Goal: Task Accomplishment & Management: Manage account settings

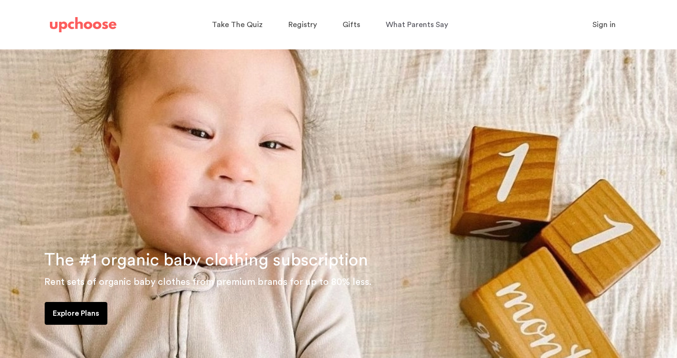
click at [596, 23] on span "Sign in" at bounding box center [603, 25] width 23 height 8
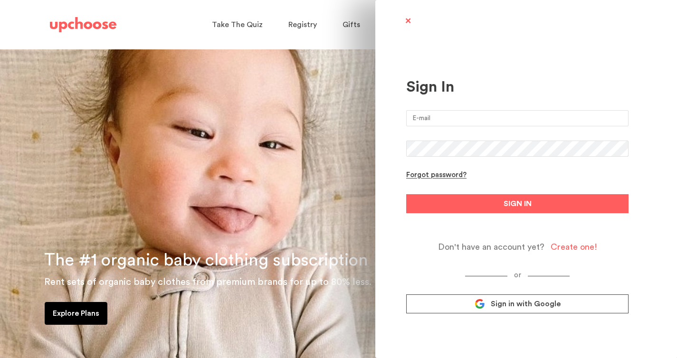
type input "erica.b.skinner@gmail.com"
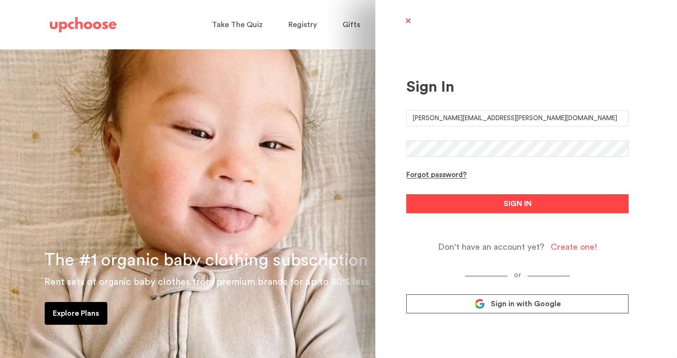
click at [474, 199] on button "SIGN IN" at bounding box center [517, 203] width 222 height 19
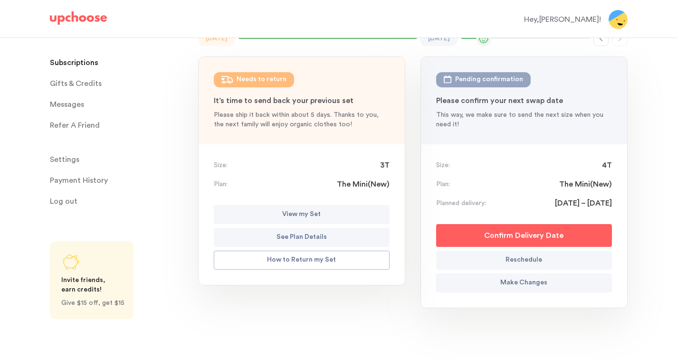
scroll to position [92, 0]
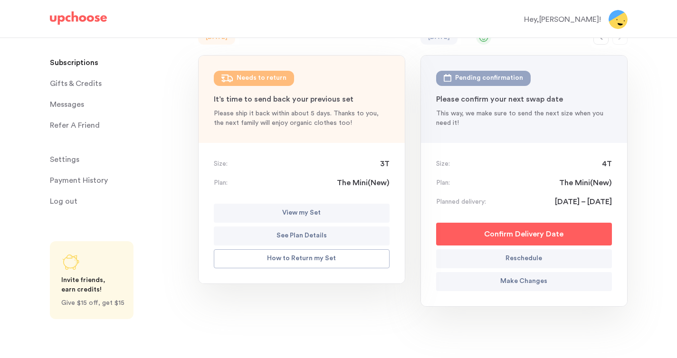
click at [515, 232] on p "Confirm Delivery Date" at bounding box center [523, 233] width 79 height 11
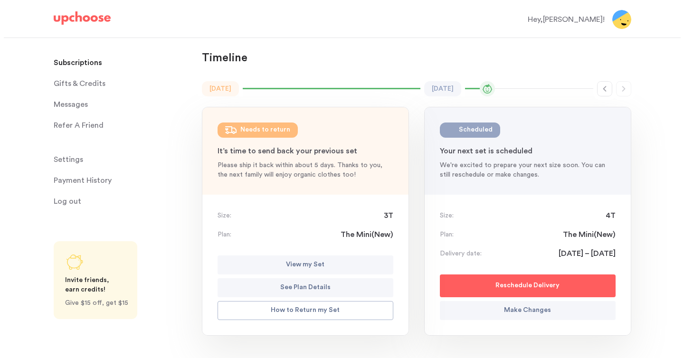
scroll to position [116, 0]
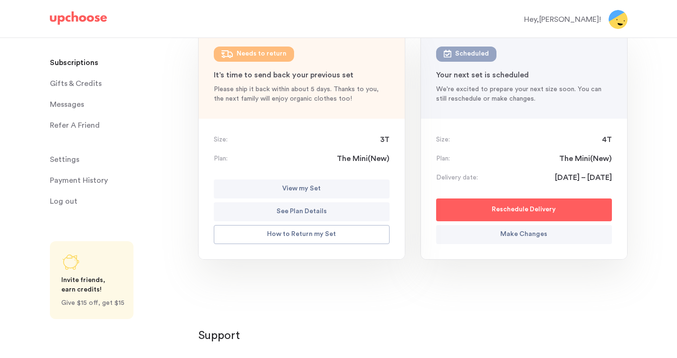
click at [501, 240] on button "Make Changes" at bounding box center [524, 234] width 176 height 19
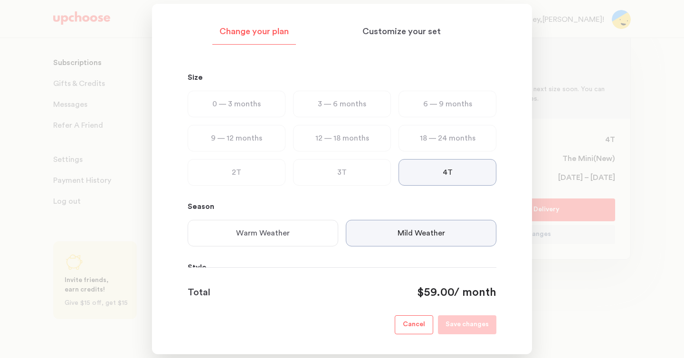
click at [337, 174] on div "3T" at bounding box center [342, 172] width 98 height 27
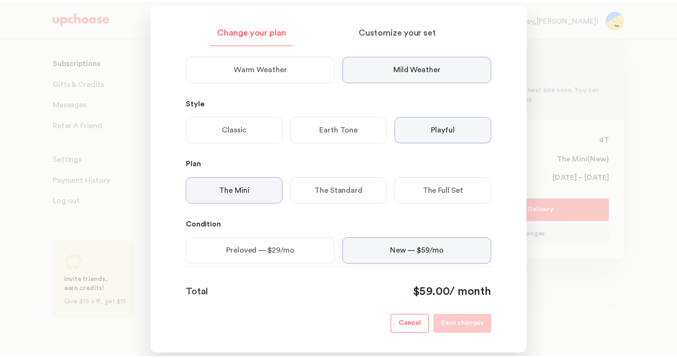
scroll to position [189, 0]
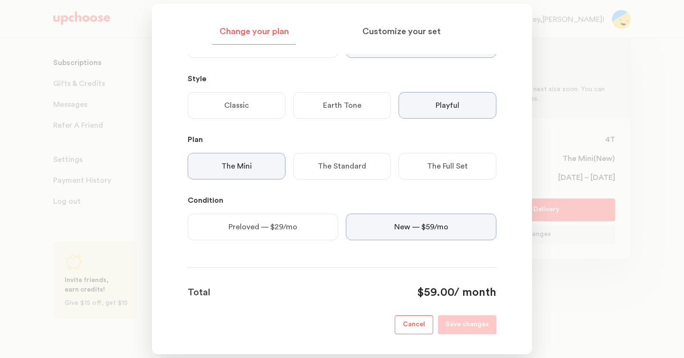
click at [554, 313] on div at bounding box center [342, 179] width 684 height 358
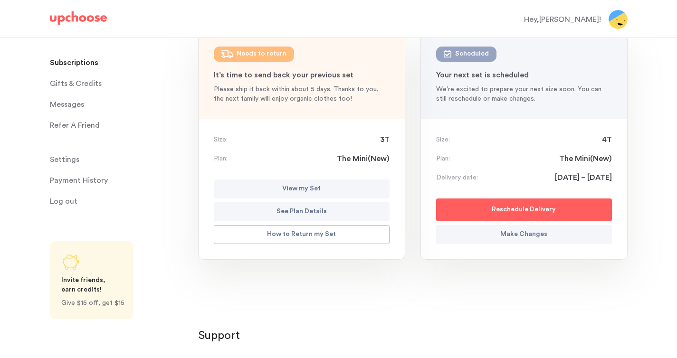
click at [76, 112] on span "Messages" at bounding box center [67, 104] width 34 height 19
click at [62, 106] on span "Messages" at bounding box center [67, 104] width 34 height 19
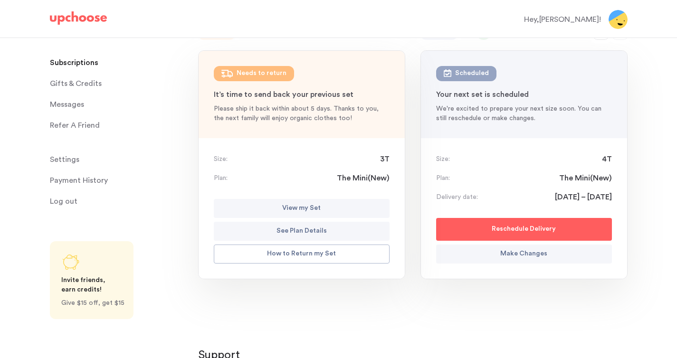
scroll to position [91, 0]
